Goal: Information Seeking & Learning: Learn about a topic

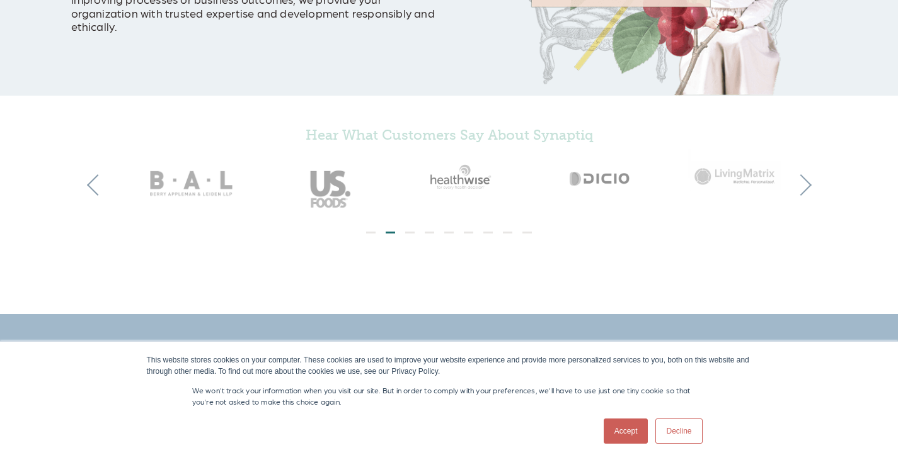
scroll to position [315, 0]
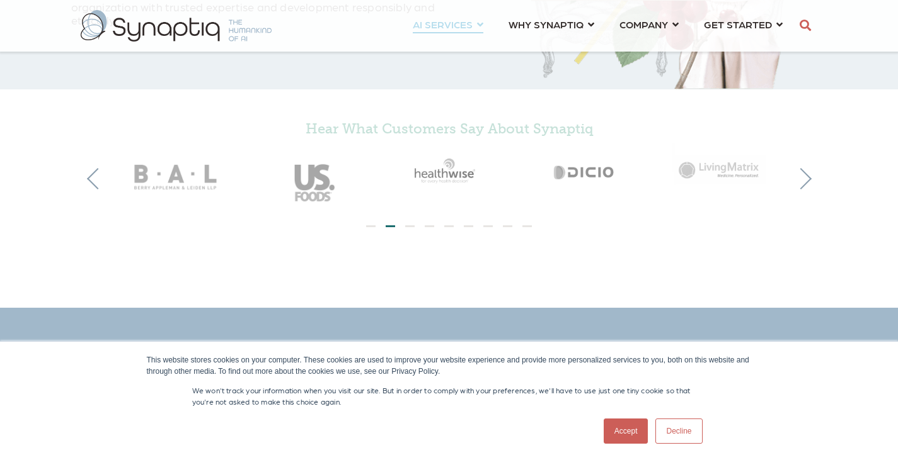
click at [480, 24] on link "AI SERVICES ⇲ By Industry Construction & Real Estate Healthcare Legal Governmen…" at bounding box center [448, 24] width 71 height 23
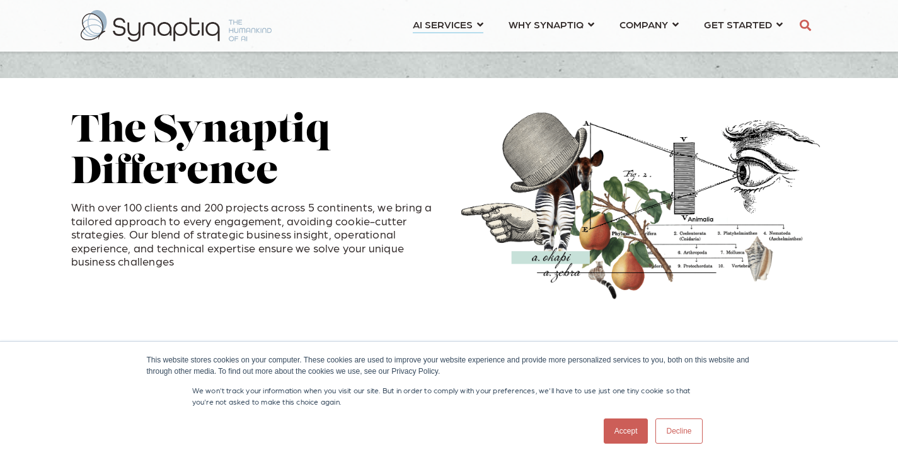
scroll to position [378, 0]
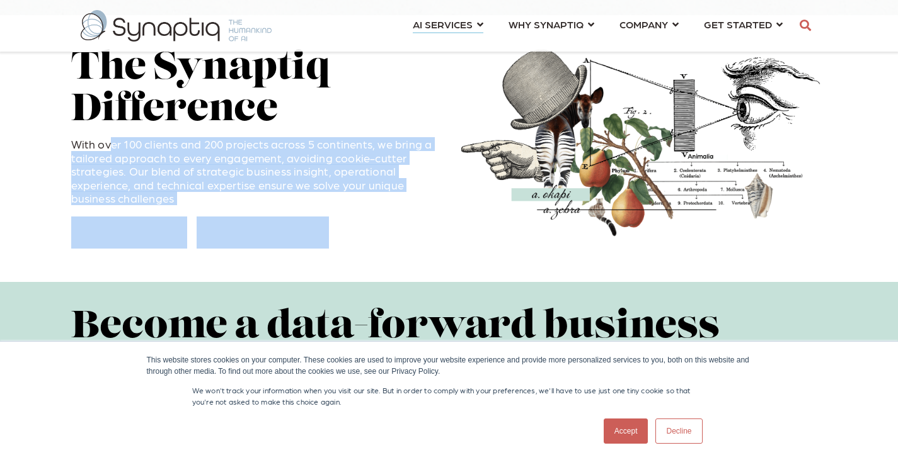
drag, startPoint x: 112, startPoint y: 149, endPoint x: 401, endPoint y: 229, distance: 299.8
click at [401, 229] on div "The Synaptiq Difference With over 100 clients and 200 projects across 5 contine…" at bounding box center [255, 152] width 368 height 210
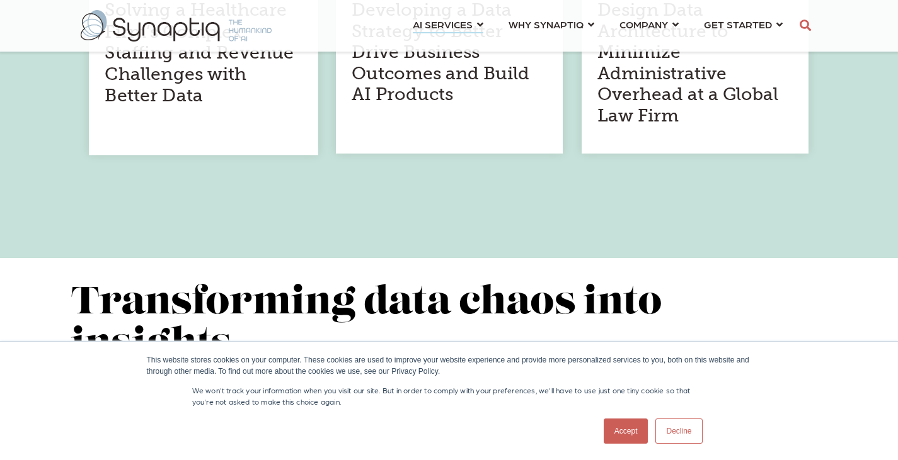
scroll to position [1134, 0]
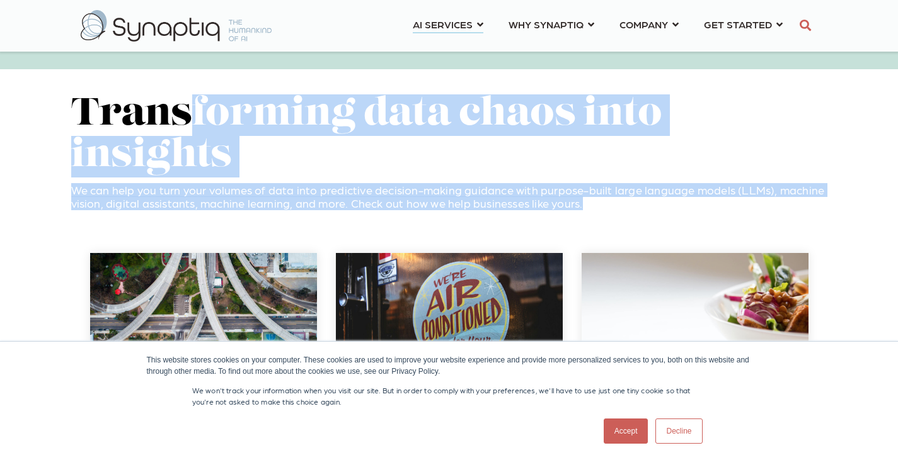
drag, startPoint x: 187, startPoint y: 111, endPoint x: 673, endPoint y: 178, distance: 490.2
click at [760, 179] on div "Transforming data chaos into insights We can help you turn your volumes of data…" at bounding box center [449, 157] width 756 height 127
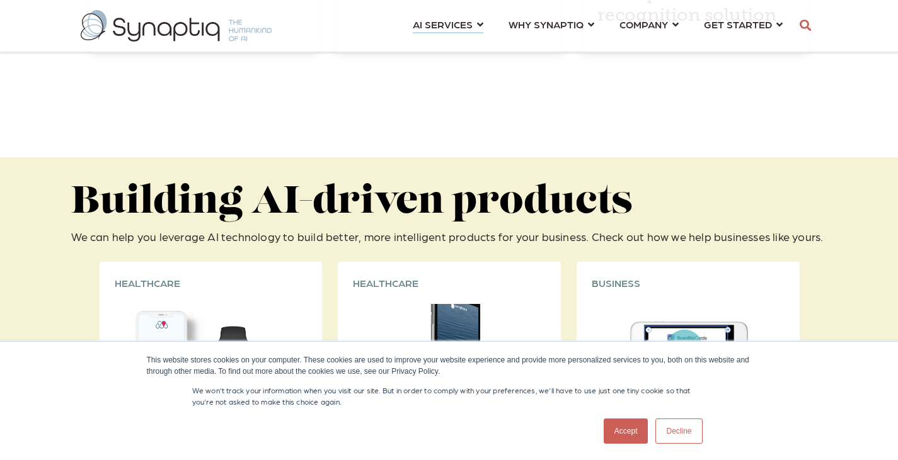
scroll to position [1638, 0]
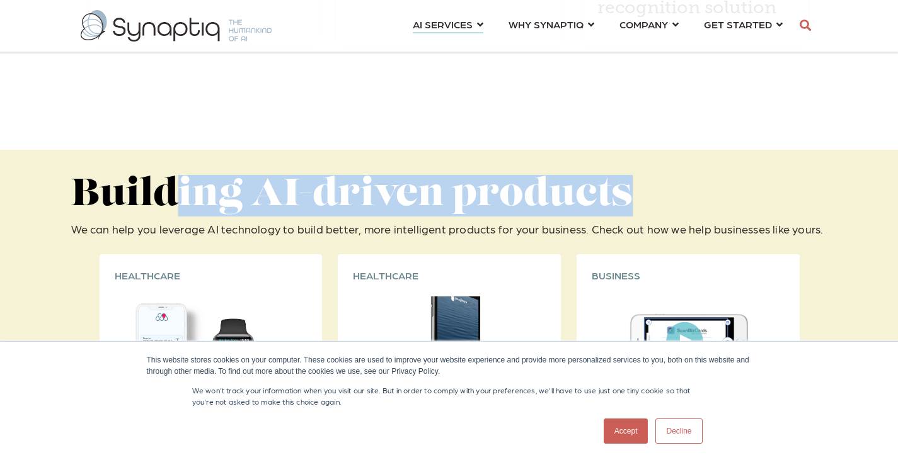
drag, startPoint x: 165, startPoint y: 156, endPoint x: 642, endPoint y: 166, distance: 476.9
click at [642, 175] on h2 "Building AI-driven products" at bounding box center [449, 196] width 756 height 42
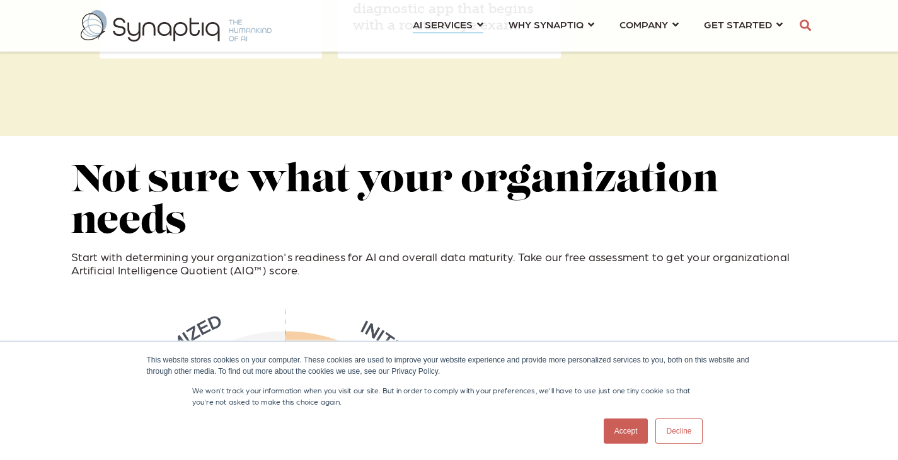
scroll to position [2457, 0]
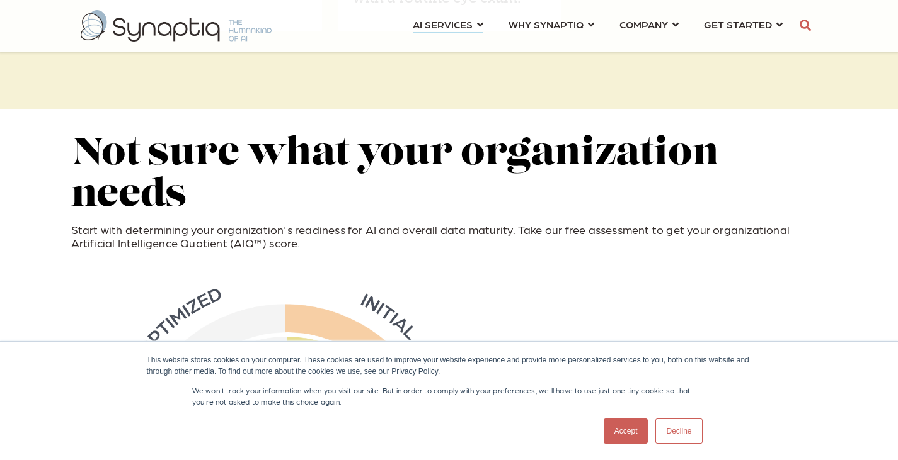
drag, startPoint x: 197, startPoint y: 145, endPoint x: 390, endPoint y: 155, distance: 193.6
click at [390, 155] on h2 "Not sure what your organization needs" at bounding box center [449, 175] width 756 height 83
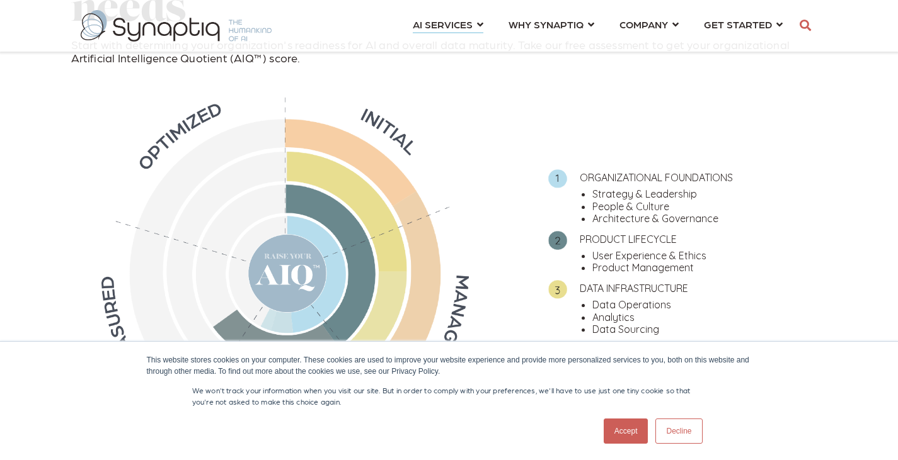
scroll to position [2645, 0]
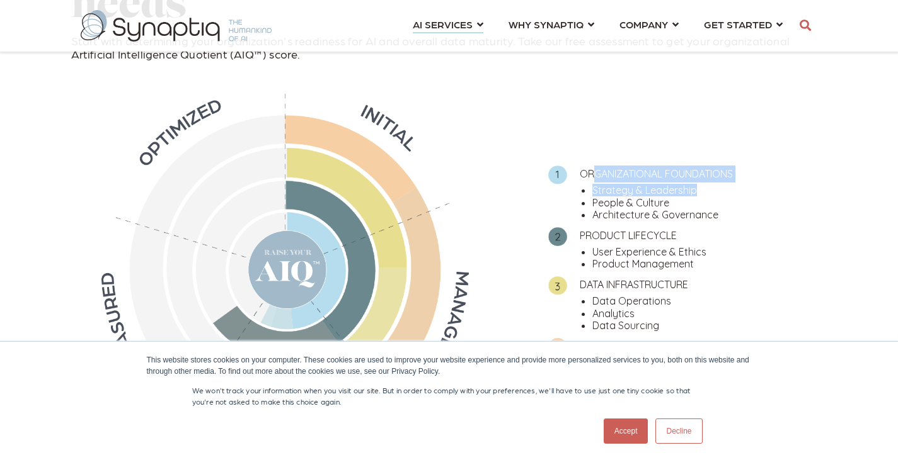
drag, startPoint x: 596, startPoint y: 140, endPoint x: 695, endPoint y: 152, distance: 98.9
click at [695, 159] on ul "ORGANIZATIONAL FOUNDATIONS Strategy & Leadership People & Culture Architecture …" at bounding box center [675, 276] width 304 height 234
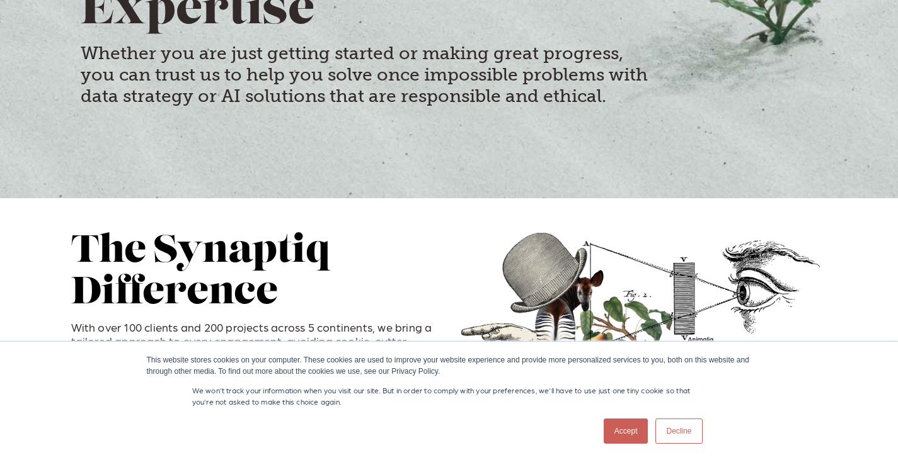
scroll to position [0, 0]
